Goal: Communication & Community: Answer question/provide support

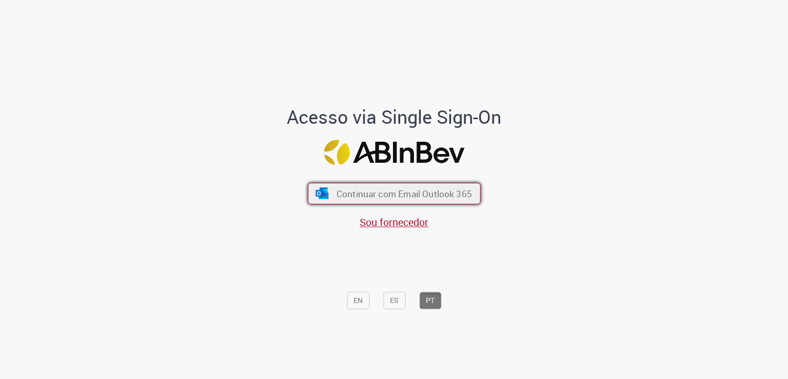
click at [366, 202] on button "Continuar com Email Outlook 365" at bounding box center [394, 194] width 173 height 22
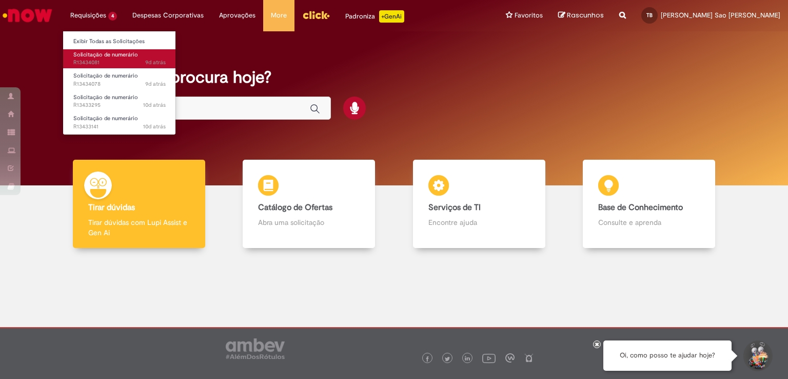
click at [122, 65] on span "9d atrás 9 dias atrás R13434081" at bounding box center [119, 63] width 92 height 8
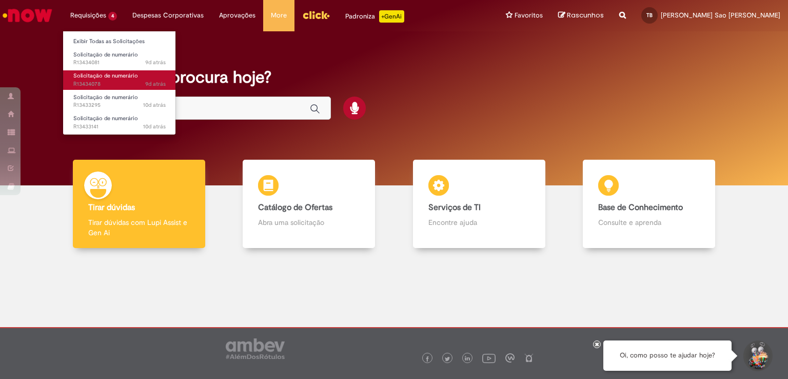
click at [103, 87] on span "9d atrás 9 dias atrás R13434078" at bounding box center [119, 84] width 92 height 8
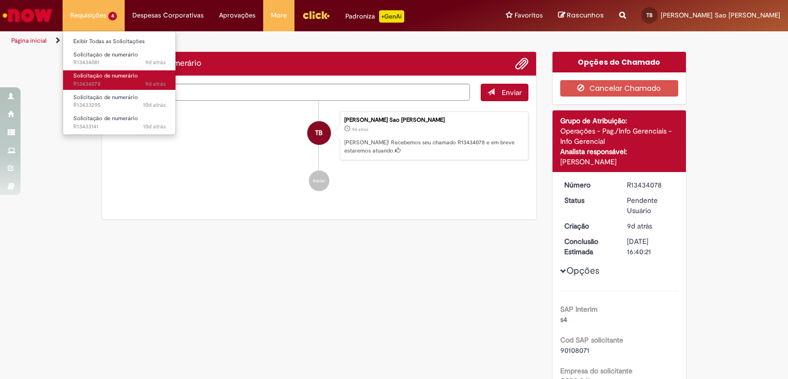
click at [152, 79] on link "Solicitação de numerário 9d atrás 9 dias atrás R13434078" at bounding box center [119, 79] width 113 height 19
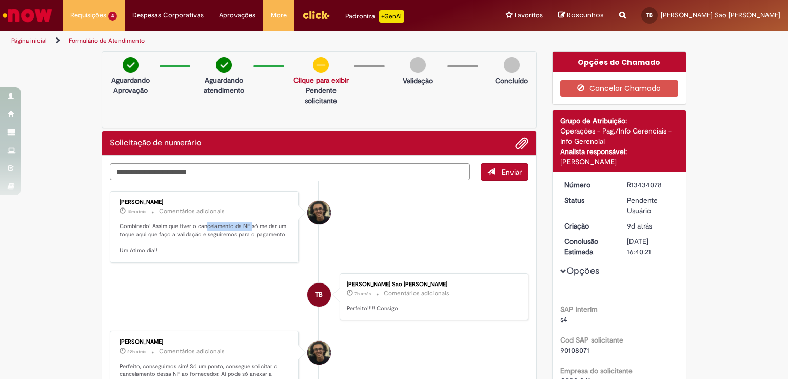
drag, startPoint x: 223, startPoint y: 219, endPoint x: 246, endPoint y: 222, distance: 23.3
click at [246, 222] on p "Combinado! Assim que tiver o cancelamento da NF só me dar um toque aqui que faç…" at bounding box center [205, 238] width 171 height 32
drag, startPoint x: 268, startPoint y: 223, endPoint x: 221, endPoint y: 232, distance: 48.1
click at [267, 223] on p "Combinado! Assim que tiver o cancelamento da NF só me dar um toque aqui que faç…" at bounding box center [205, 238] width 171 height 32
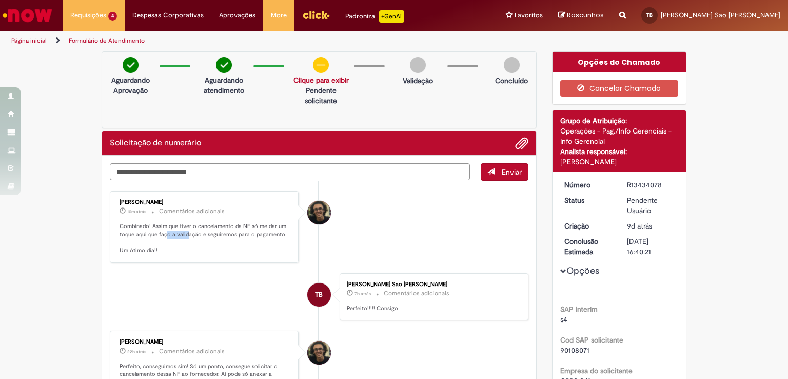
drag, startPoint x: 161, startPoint y: 232, endPoint x: 182, endPoint y: 232, distance: 21.0
click at [182, 232] on p "Combinado! Assim que tiver o cancelamento da NF só me dar um toque aqui que faç…" at bounding box center [205, 238] width 171 height 32
click at [185, 235] on p "Combinado! Assim que tiver o cancelamento da NF só me dar um toque aqui que faç…" at bounding box center [205, 238] width 171 height 32
click at [199, 240] on p "Combinado! Assim que tiver o cancelamento da NF só me dar um toque aqui que faç…" at bounding box center [205, 238] width 171 height 32
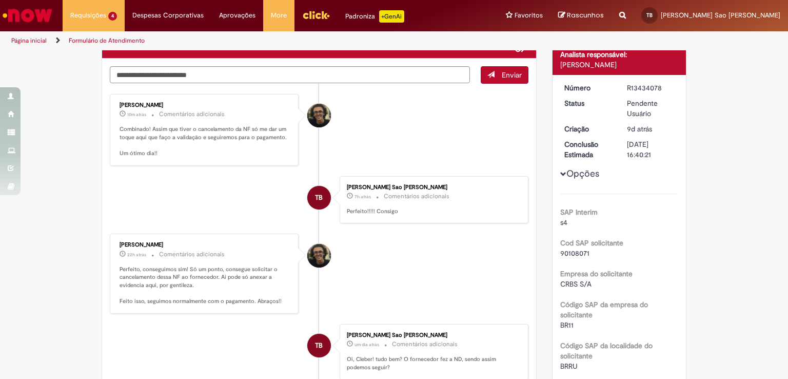
scroll to position [103, 0]
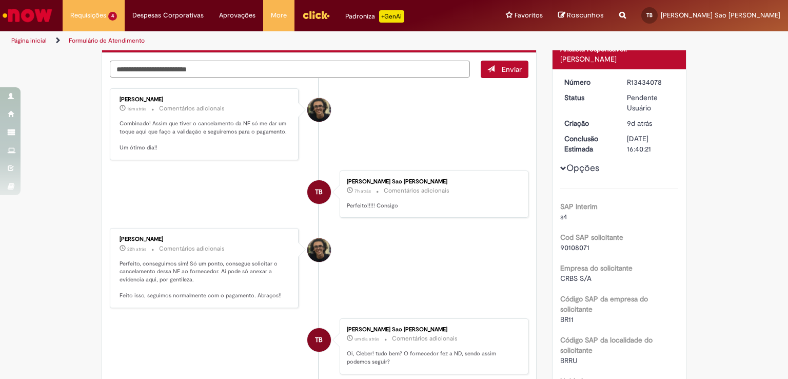
click at [267, 72] on textarea "Digite sua mensagem aqui..." at bounding box center [290, 69] width 360 height 17
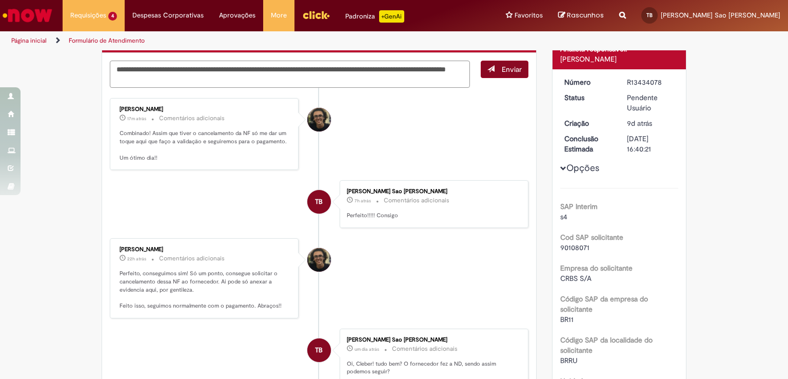
type textarea "**********"
click at [491, 73] on button "Enviar" at bounding box center [505, 69] width 48 height 17
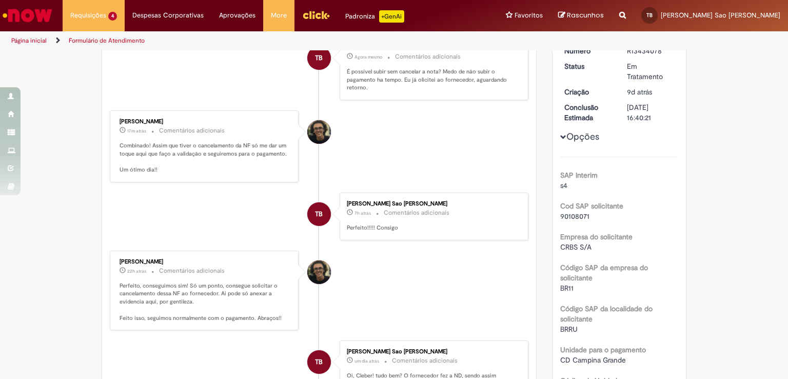
scroll to position [133, 0]
click at [231, 147] on p "Combinado! Assim que tiver o cancelamento da NF só me dar um toque aqui que faç…" at bounding box center [205, 158] width 171 height 32
click at [235, 153] on p "Combinado! Assim que tiver o cancelamento da NF só me dar um toque aqui que faç…" at bounding box center [205, 158] width 171 height 32
drag, startPoint x: 177, startPoint y: 141, endPoint x: 224, endPoint y: 148, distance: 47.8
click at [224, 148] on p "Combinado! Assim que tiver o cancelamento da NF só me dar um toque aqui que faç…" at bounding box center [205, 158] width 171 height 32
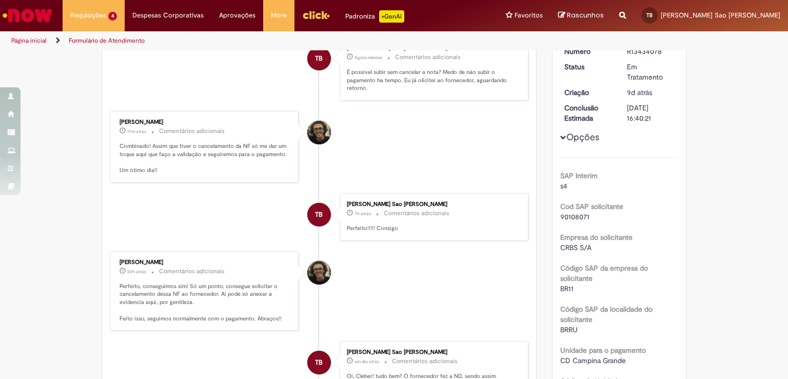
click at [227, 151] on p "Combinado! Assim que tiver o cancelamento da NF só me dar um toque aqui que faç…" at bounding box center [205, 158] width 171 height 32
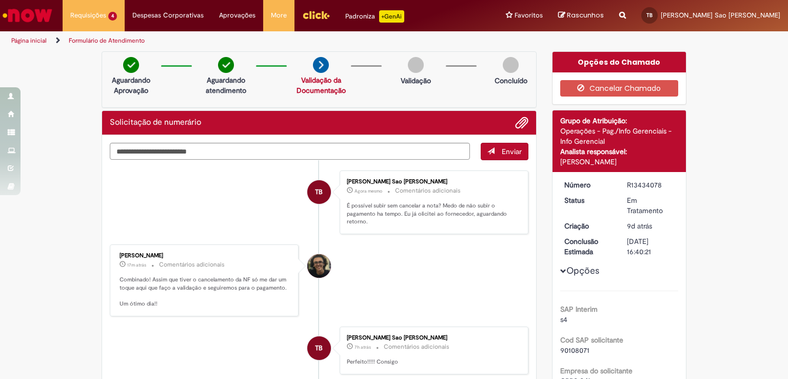
click at [325, 143] on textarea "Digite sua mensagem aqui..." at bounding box center [290, 151] width 360 height 17
type textarea "**********"
click at [493, 148] on button "Enviar" at bounding box center [505, 151] width 48 height 17
